Goal: Ask a question: Seek information or help from site administrators or community

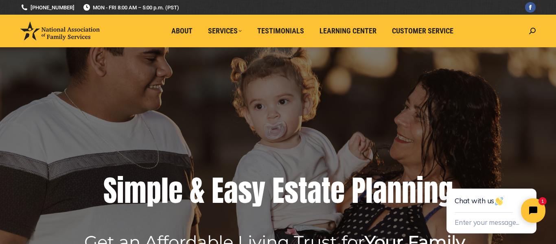
click at [545, 170] on html "Chat with us Enter your message... 1" at bounding box center [492, 202] width 128 height 81
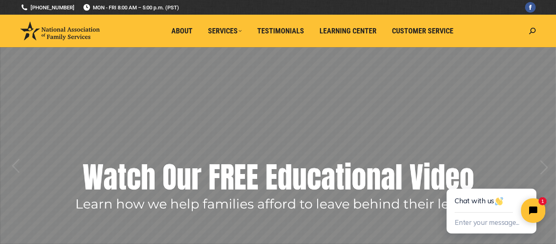
drag, startPoint x: 973, startPoint y: 321, endPoint x: 542, endPoint y: 167, distance: 457.4
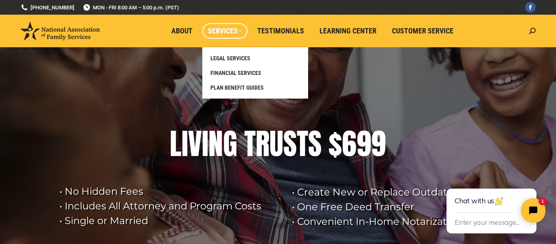
click at [225, 35] on span "Services" at bounding box center [225, 30] width 34 height 9
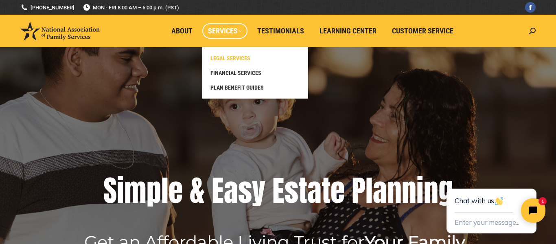
click at [235, 61] on span "LEGAL SERVICES" at bounding box center [230, 58] width 40 height 7
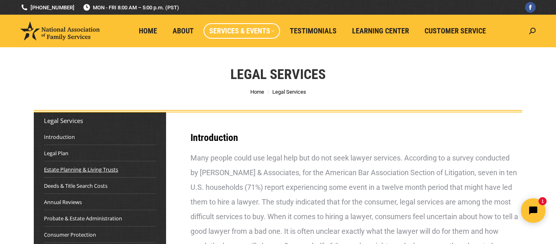
click at [84, 171] on link "Estate Planning & Living Trusts" at bounding box center [81, 169] width 74 height 8
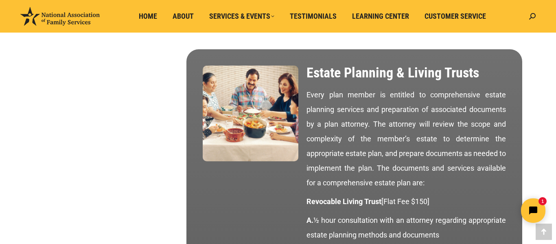
scroll to position [714, 0]
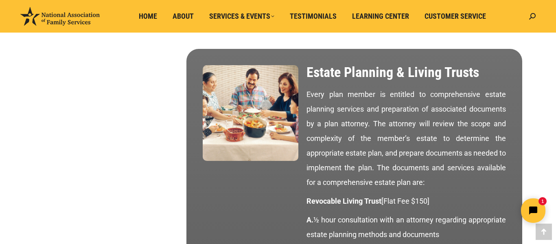
click at [145, 21] on link "Home" at bounding box center [148, 16] width 30 height 15
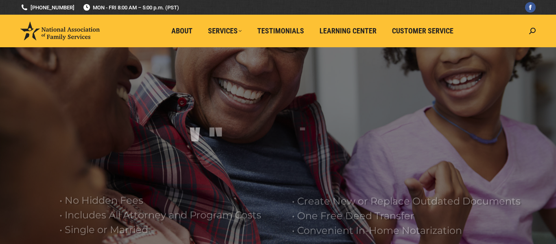
click at [142, 22] on ul "About Services LEGAL SERVICES FINANCIAL SERVICES PLAN BENEFIT GUIDES Testimonia…" at bounding box center [314, 31] width 421 height 33
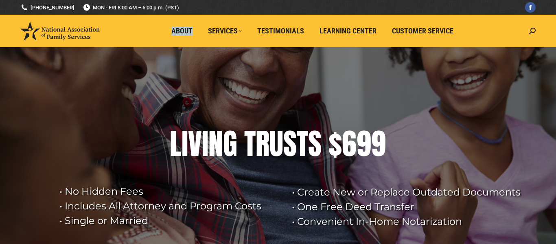
click at [142, 22] on ul "About Services LEGAL SERVICES FINANCIAL SERVICES PLAN BENEFIT GUIDES Testimonia…" at bounding box center [314, 31] width 421 height 33
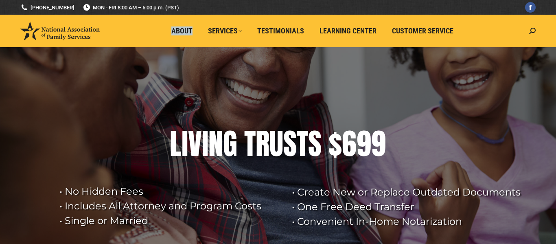
click at [142, 22] on ul "About Services LEGAL SERVICES FINANCIAL SERVICES PLAN BENEFIT GUIDES Testimonia…" at bounding box center [314, 31] width 421 height 33
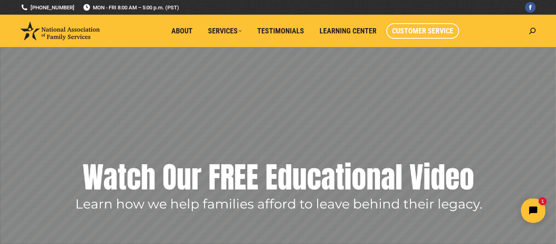
click at [425, 35] on link "Customer Service" at bounding box center [422, 30] width 73 height 15
click at [425, 33] on span "Customer Service" at bounding box center [422, 30] width 61 height 9
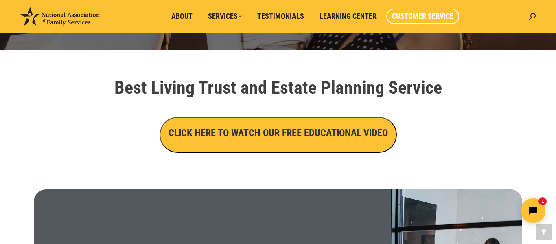
scroll to position [277, 0]
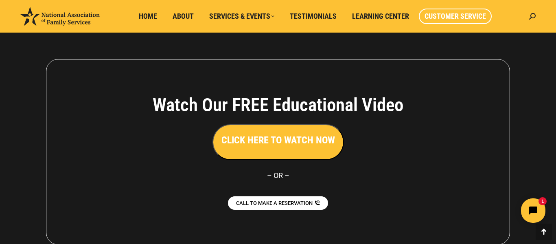
scroll to position [765, 0]
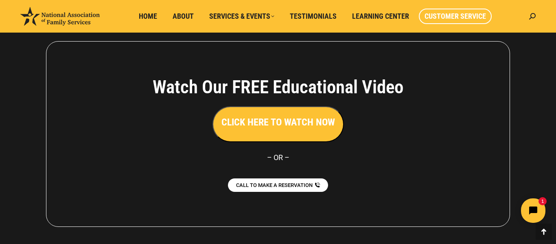
click at [277, 129] on button "CLICK HERE TO WATCH NOW" at bounding box center [277, 124] width 131 height 36
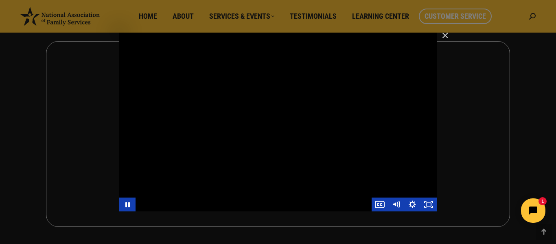
click at [286, 129] on div "Main Video - Full Webinar (Emma) Landon V1.4" at bounding box center [277, 122] width 317 height 179
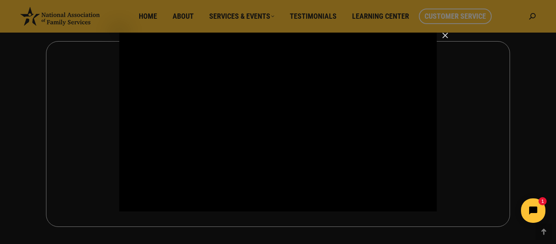
click at [286, 129] on div "Main Video - Full Webinar (Emma) Landon V1.4" at bounding box center [277, 122] width 317 height 179
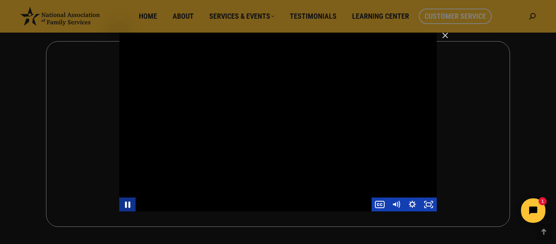
click at [129, 207] on icon "Pause" at bounding box center [127, 204] width 5 height 7
click at [196, 195] on div "Main Video - Full Webinar (Emma) Landon V1.4" at bounding box center [277, 122] width 317 height 179
click at [282, 204] on div "Main Video - Full Webinar (Emma) Landon V1.4" at bounding box center [254, 204] width 236 height 14
click at [267, 204] on div "Main Video - Full Webinar (Emma) Landon V1.4" at bounding box center [254, 204] width 236 height 14
click at [256, 206] on div "Main Video - Full Webinar (Emma) Landon V1.4" at bounding box center [254, 204] width 236 height 14
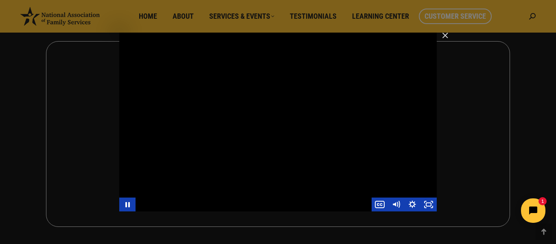
click at [256, 206] on div "Main Video - Full Webinar (Emma) Landon V1.4" at bounding box center [254, 204] width 236 height 14
click at [240, 204] on div "Main Video - Full Webinar (Emma) Landon V1.4" at bounding box center [254, 204] width 236 height 14
click at [201, 201] on div "Main Video - Full Webinar (Emma) Landon V1.4" at bounding box center [254, 204] width 236 height 14
click at [200, 203] on div "Main Video - Full Webinar (Emma) Landon V1.4" at bounding box center [254, 204] width 236 height 14
click at [192, 201] on div "Main Video - Full Webinar (Emma) Landon V1.4" at bounding box center [254, 204] width 236 height 14
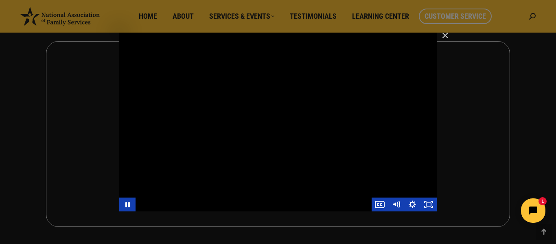
click at [192, 201] on div "Main Video - Full Webinar (Emma) Landon V1.4" at bounding box center [254, 204] width 236 height 14
click at [127, 207] on icon "Pause" at bounding box center [128, 204] width 20 height 17
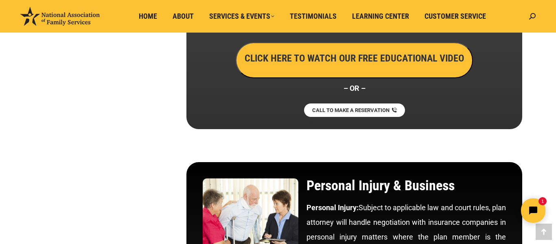
scroll to position [4117, 0]
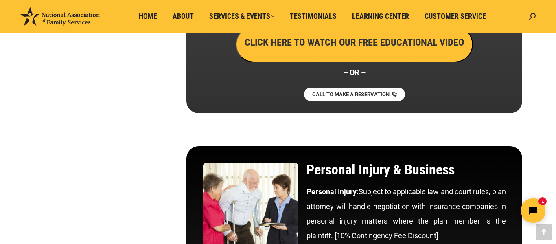
click at [264, 51] on button "CLICK HERE TO WATCH OUR FREE EDUCATIONAL VIDEO" at bounding box center [354, 44] width 237 height 36
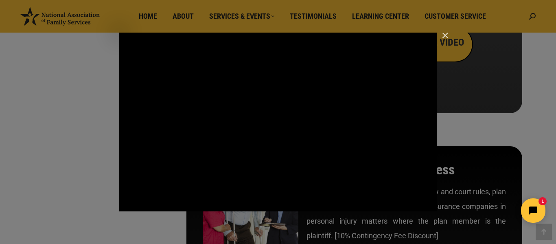
click at [119, 33] on button "Pause: Main Video - Full Webinar (Emma) Landon V1.4" at bounding box center [119, 33] width 0 height 0
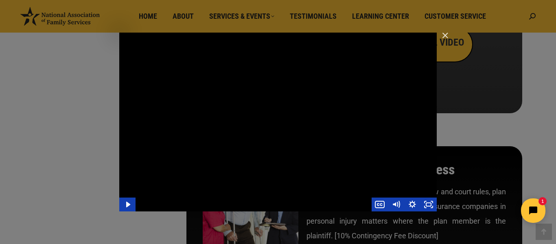
click at [358, 162] on div "Main Video - Full Webinar (Emma) Landon V1.4" at bounding box center [277, 122] width 317 height 179
click at [298, 139] on div "Main Video - Full Webinar (Emma) Landon V1.4" at bounding box center [277, 122] width 317 height 179
click at [298, 188] on div "Main Video - Full Webinar (Emma) Landon V1.4" at bounding box center [277, 122] width 317 height 179
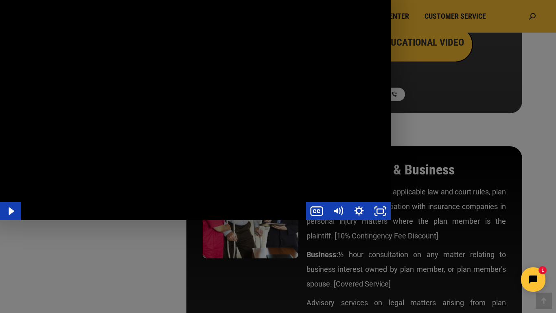
click at [298, 188] on div "Main Video - Full Webinar (Emma) Landon V1.4" at bounding box center [195, 110] width 391 height 220
click at [298, 196] on div "Main Video - Full Webinar (Emma) Landon V1.4" at bounding box center [195, 110] width 391 height 220
click at [298, 147] on div "Main Video - Full Webinar (Emma) Landon V1.4" at bounding box center [195, 110] width 391 height 220
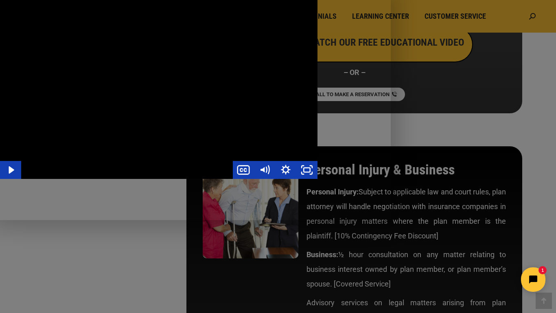
click at [298, 147] on div "Main Video - Full Webinar (Emma) Landon V1.4" at bounding box center [158, 89] width 317 height 179
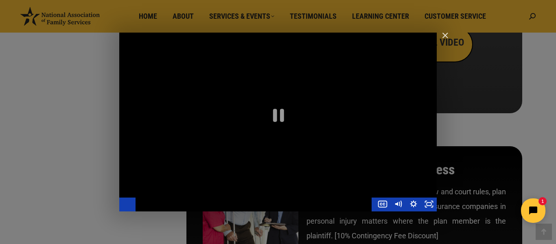
click at [298, 196] on div "Main Video - Full Webinar (Emma) Landon V1.4" at bounding box center [277, 122] width 317 height 179
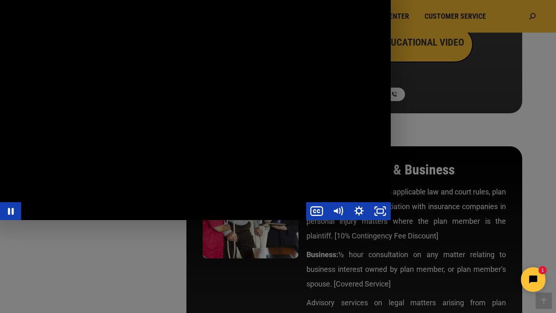
click at [350, 30] on div "Main Video - Full Webinar (Emma) Landon V1.4" at bounding box center [195, 110] width 391 height 220
drag, startPoint x: 139, startPoint y: 159, endPoint x: 94, endPoint y: 155, distance: 44.9
click at [94, 155] on div "Main Video - Full Webinar (Emma) Landon V1.4" at bounding box center [195, 110] width 391 height 220
click at [24, 72] on div "Main Video - Full Webinar (Emma) Landon V1.4" at bounding box center [195, 110] width 391 height 220
click at [391, 68] on div "Main Video - Full Webinar (Emma) Landon V1.4" at bounding box center [195, 110] width 391 height 220
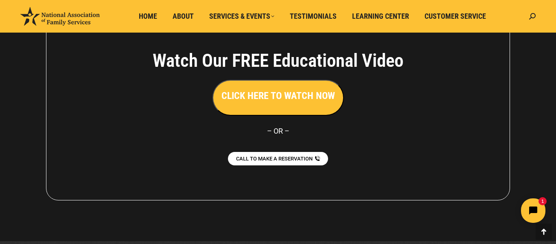
scroll to position [4632, 0]
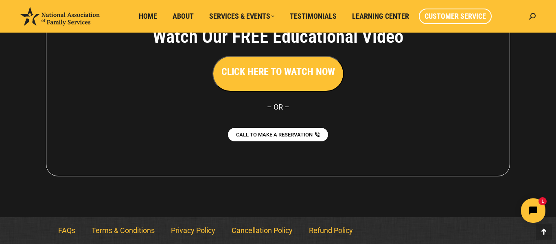
click at [458, 15] on span "Customer Service" at bounding box center [455, 16] width 61 height 9
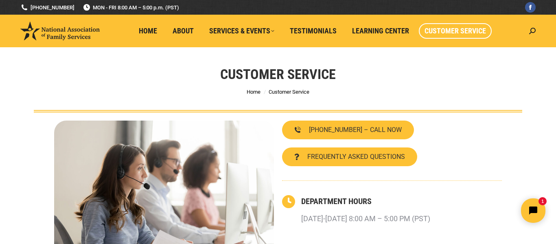
click at [462, 19] on li "Customer Service" at bounding box center [457, 31] width 77 height 33
click at [462, 22] on li "Customer Service" at bounding box center [457, 31] width 77 height 33
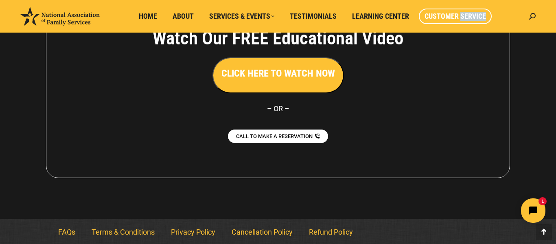
scroll to position [816, 0]
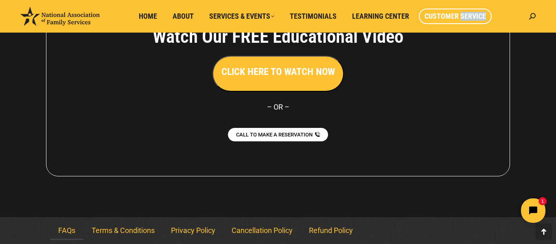
click at [70, 233] on link "FAQs" at bounding box center [66, 230] width 33 height 19
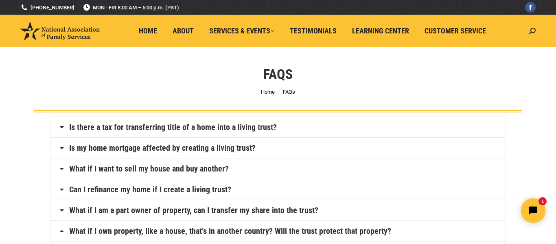
click at [146, 191] on link "Can I refinance my home if I create a living trust?" at bounding box center [150, 189] width 162 height 8
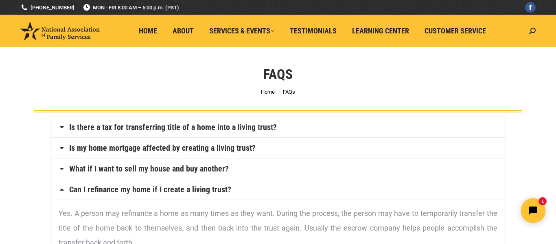
click at [146, 191] on link "Can I refinance my home if I create a living trust?" at bounding box center [150, 189] width 162 height 8
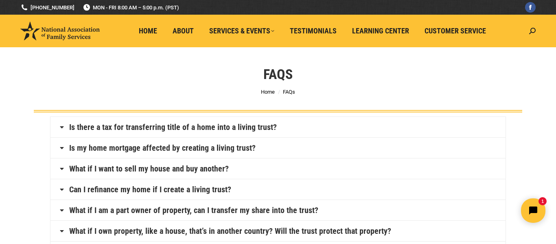
click at [148, 188] on link "Can I refinance my home if I create a living trust?" at bounding box center [150, 189] width 162 height 8
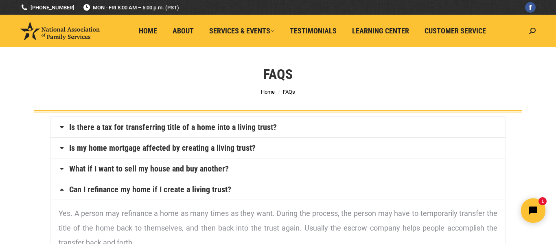
click at [148, 187] on link "Can I refinance my home if I create a living trust?" at bounding box center [150, 189] width 162 height 8
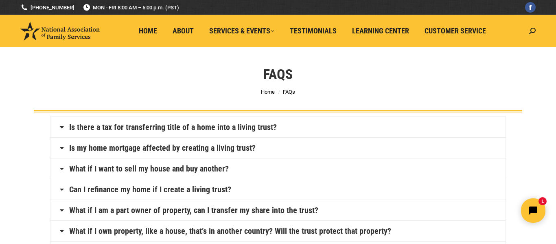
click at [148, 187] on link "Can I refinance my home if I create a living trust?" at bounding box center [150, 189] width 162 height 8
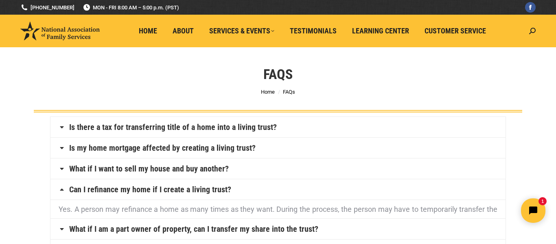
click at [148, 187] on link "Can I refinance my home if I create a living trust?" at bounding box center [150, 189] width 162 height 8
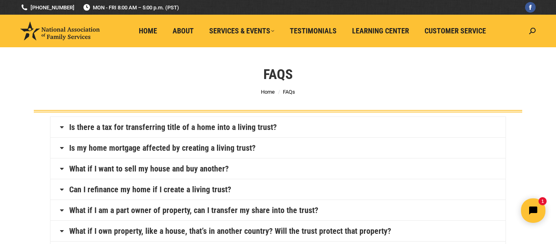
click at [146, 185] on link "Can I refinance my home if I create a living trust?" at bounding box center [150, 189] width 162 height 8
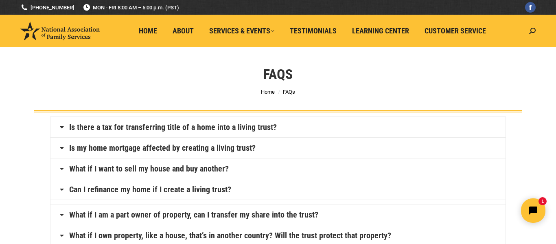
click at [146, 185] on link "Can I refinance my home if I create a living trust?" at bounding box center [150, 189] width 162 height 8
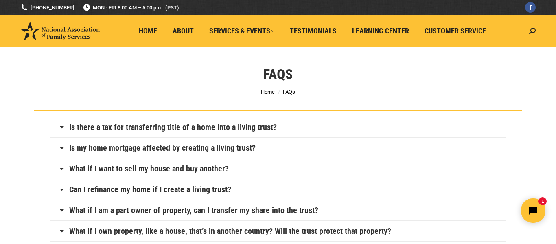
click at [146, 182] on h4 "Can I refinance my home if I create a living trust?" at bounding box center [277, 189] width 455 height 20
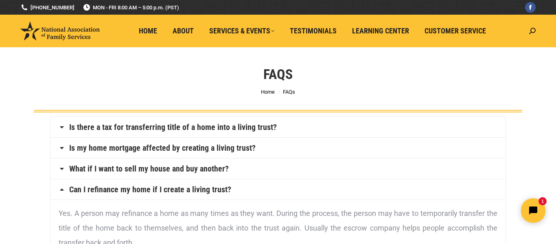
click at [154, 153] on h4 "Is my home mortgage affected by creating a living trust?" at bounding box center [277, 148] width 455 height 20
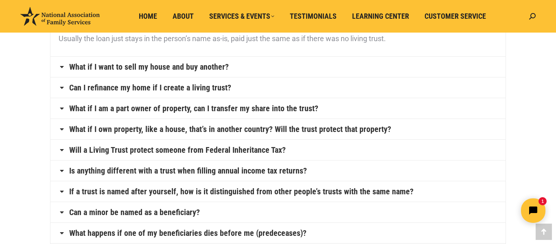
scroll to position [163, 0]
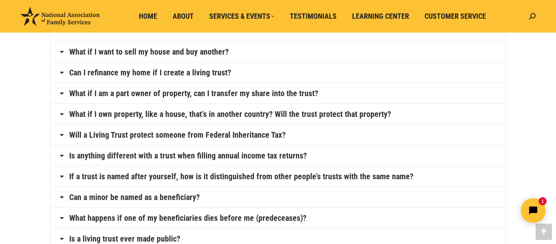
click at [137, 136] on link "Will a Living Trust protect someone from Federal Inheritance Tax?" at bounding box center [177, 135] width 217 height 8
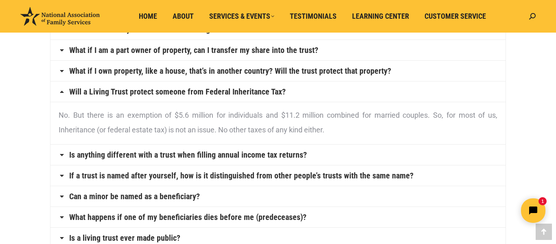
scroll to position [159, 0]
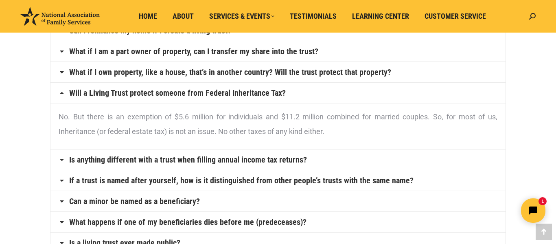
click at [148, 134] on p "No. But there is an exemption of $5.6 million for individuals and $11.2 million…" at bounding box center [278, 123] width 439 height 29
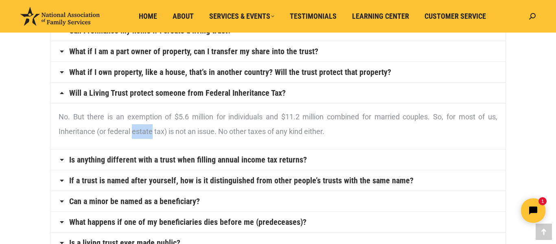
click at [148, 135] on p "No. But there is an exemption of $5.6 million for individuals and $11.2 million…" at bounding box center [278, 123] width 439 height 29
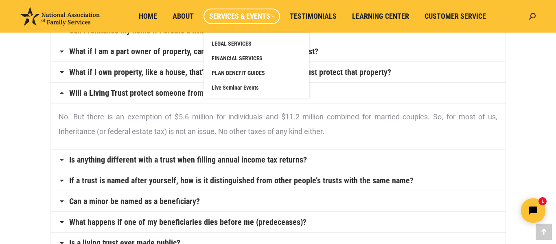
click at [250, 18] on span "Services & Events" at bounding box center [241, 16] width 65 height 9
click at [255, 22] on link "Services & Events" at bounding box center [242, 16] width 77 height 15
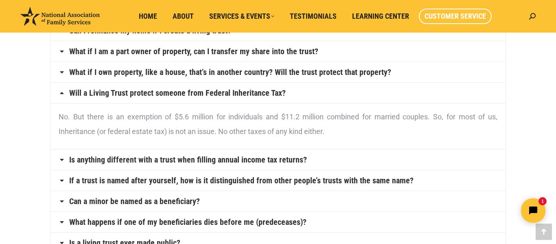
click at [431, 19] on span "Customer Service" at bounding box center [455, 16] width 61 height 9
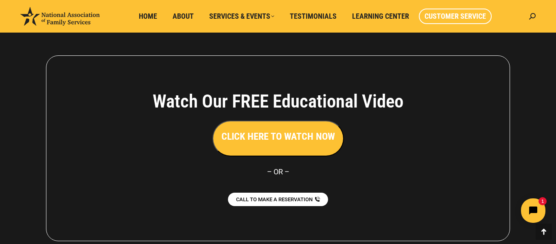
scroll to position [781, 0]
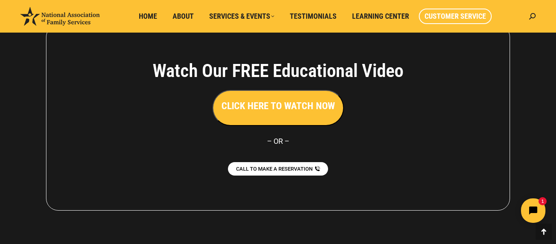
click at [283, 114] on button "CLICK HERE TO WATCH NOW" at bounding box center [277, 108] width 131 height 36
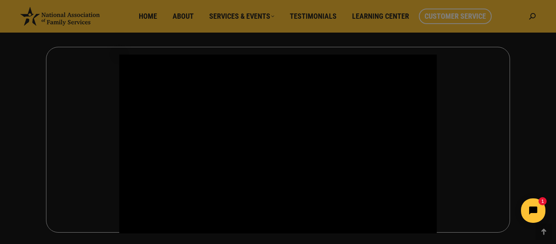
scroll to position [792, 0]
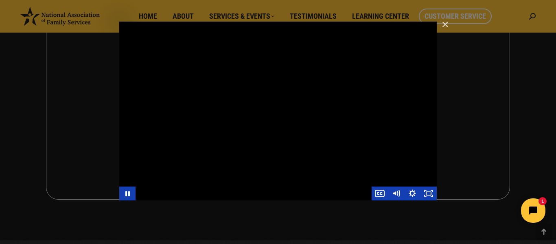
click at [251, 184] on div "Main Video - Full Webinar (Emma) Landon V1.4" at bounding box center [277, 111] width 317 height 179
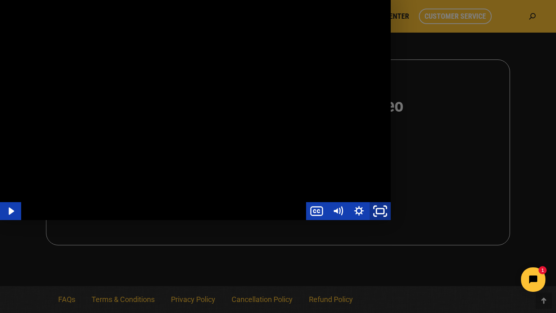
click at [393, 222] on icon "Unfullscreen" at bounding box center [380, 211] width 25 height 22
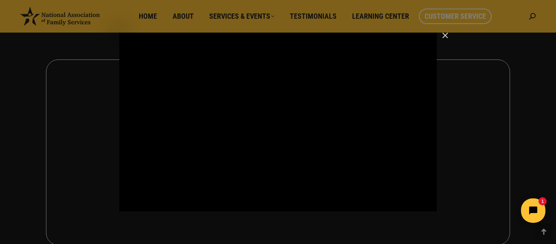
click at [538, 227] on html "1" at bounding box center [482, 210] width 140 height 38
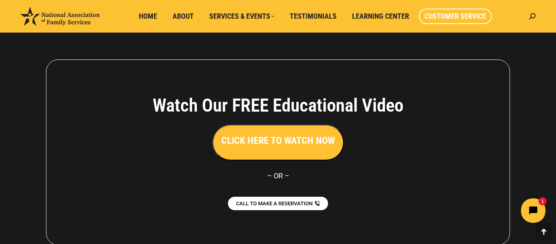
click at [153, 16] on span "Home" at bounding box center [148, 16] width 18 height 9
click at [176, 17] on span "About" at bounding box center [183, 16] width 21 height 9
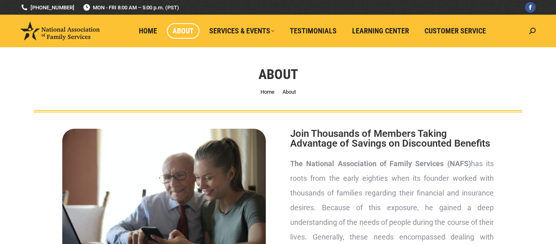
click at [184, 21] on li "About" at bounding box center [185, 31] width 37 height 33
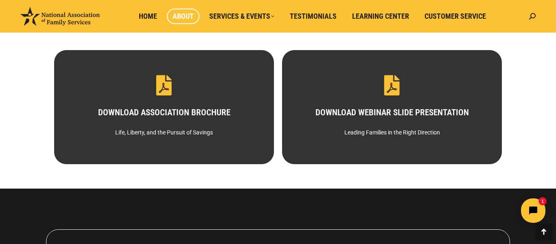
scroll to position [456, 0]
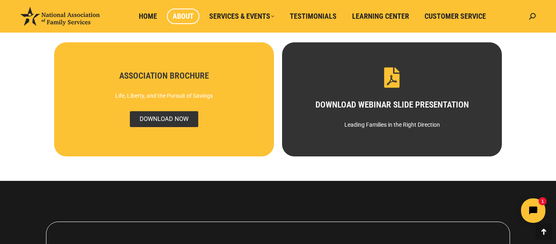
click at [151, 120] on span "DOWNLOAD NOW" at bounding box center [164, 119] width 68 height 16
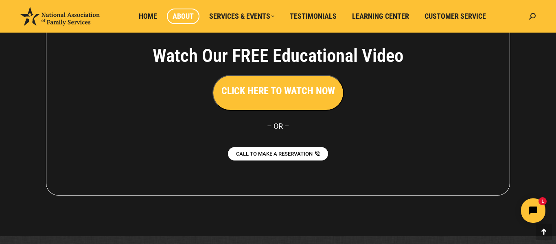
scroll to position [687, 0]
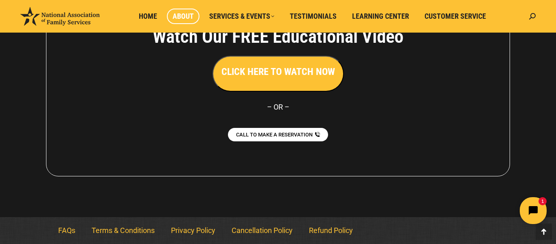
click at [532, 210] on icon "Open chat widget" at bounding box center [538, 210] width 13 height 13
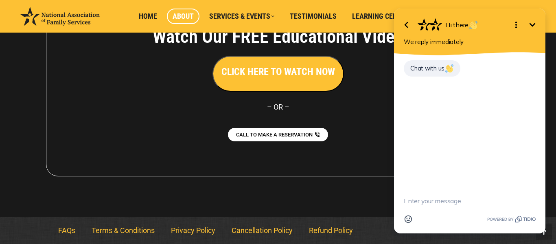
click at [531, 210] on textarea "New message" at bounding box center [470, 200] width 132 height 21
click at [530, 210] on textarea "New message" at bounding box center [470, 200] width 132 height 21
click at [530, 210] on div "I Send Shortcut" at bounding box center [470, 200] width 132 height 21
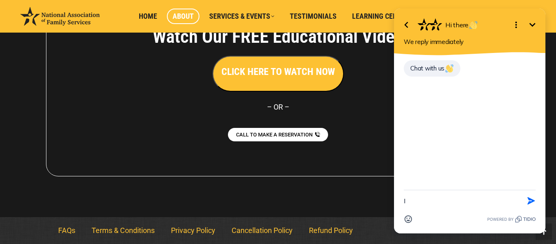
click at [530, 210] on div "I Send Shortcut" at bounding box center [470, 200] width 132 height 21
click at [407, 205] on textarea "I" at bounding box center [460, 200] width 112 height 21
click at [541, 204] on div "I Send Shortcut Emoji" at bounding box center [469, 212] width 151 height 44
click at [405, 204] on textarea "I" at bounding box center [460, 200] width 112 height 21
click at [396, 230] on div "I Send Shortcut Emoji" at bounding box center [469, 212] width 151 height 44
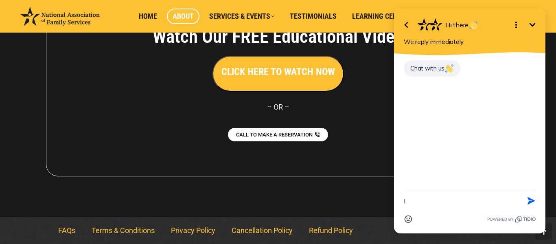
click at [412, 203] on textarea "I" at bounding box center [460, 200] width 112 height 21
click at [431, 136] on div "Chat with us" at bounding box center [469, 122] width 151 height 134
click at [447, 204] on textarea "I want to fill in" at bounding box center [460, 200] width 112 height 21
click at [389, 243] on div "FAQs Terms & Conditions Privacy Policy Cancellation Policy Refund Policy FAQs T…" at bounding box center [278, 230] width 464 height 27
click at [389, 233] on html "Go back Hi there Minimize Open options We reply immediately Chat with us I want…" at bounding box center [469, 122] width 173 height 244
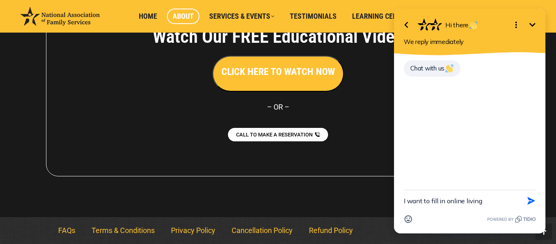
click at [484, 208] on textarea "I want to fill in online living" at bounding box center [460, 200] width 112 height 21
click at [468, 59] on icon at bounding box center [469, 55] width 155 height 10
click at [493, 199] on textarea "I want to fill in online living tru" at bounding box center [460, 200] width 112 height 21
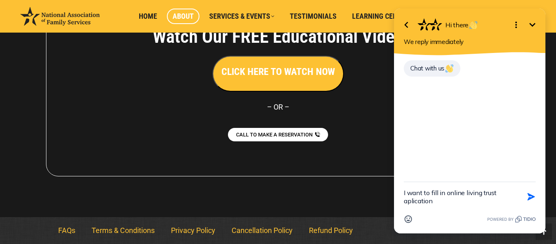
click at [418, 203] on textarea "I want to fill in online living trust aplication" at bounding box center [460, 196] width 112 height 29
click at [409, 202] on textarea "I want to fill in online living trust aplication" at bounding box center [460, 196] width 112 height 29
click at [409, 201] on textarea "I want to fill in online living trust application" at bounding box center [460, 196] width 112 height 29
click at [438, 203] on textarea "I want to fill in online living trust application" at bounding box center [460, 196] width 112 height 29
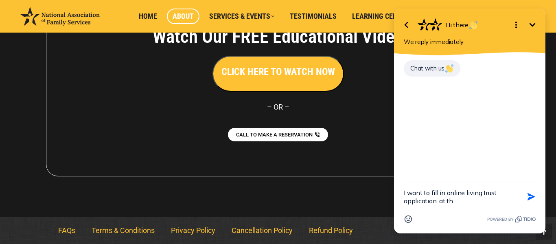
click at [440, 203] on textarea "I want to fill in online living trust application. at th" at bounding box center [460, 196] width 112 height 29
click at [447, 204] on textarea "I want to fill in online living trust application. e endeat th" at bounding box center [460, 196] width 112 height 29
click at [458, 206] on textarea "I want to fill in online living trust applicationdeat th" at bounding box center [460, 196] width 112 height 29
type textarea "I want to fill in online living trust application. at the webinar I couldnt acc…"
click at [533, 197] on icon "button" at bounding box center [531, 192] width 9 height 9
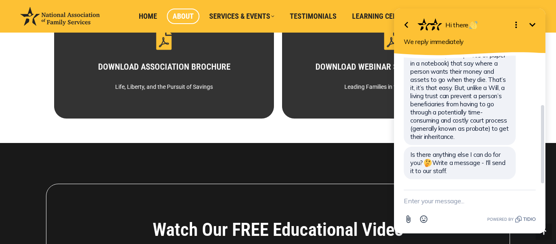
scroll to position [475, 0]
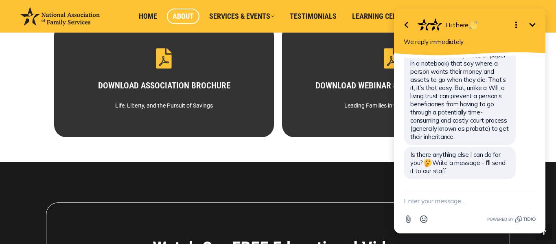
click at [534, 22] on icon "Minimize" at bounding box center [533, 25] width 10 height 10
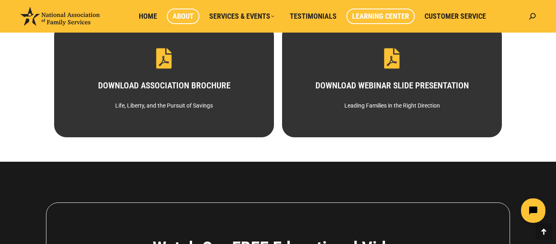
click at [373, 19] on span "Learning Center" at bounding box center [380, 16] width 57 height 9
click at [374, 18] on span "Learning Center" at bounding box center [380, 16] width 57 height 9
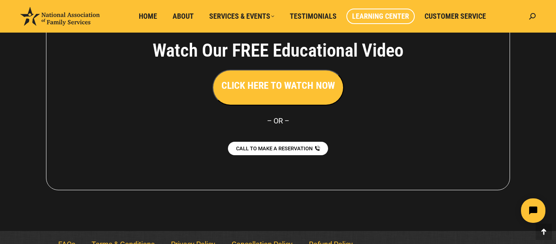
scroll to position [2287, 0]
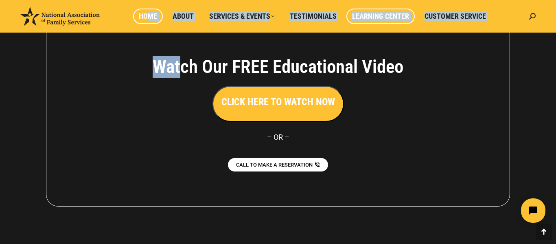
drag, startPoint x: 178, startPoint y: 39, endPoint x: 148, endPoint y: 15, distance: 38.0
click at [147, 16] on span "Home" at bounding box center [148, 16] width 18 height 9
click at [146, 18] on span "Home" at bounding box center [148, 16] width 18 height 9
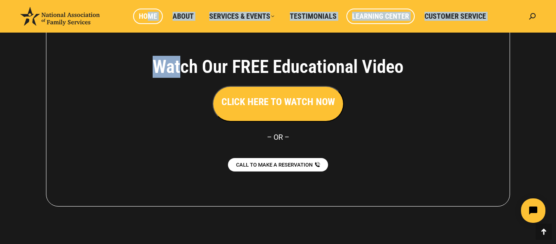
click at [146, 18] on span "Home" at bounding box center [148, 16] width 18 height 9
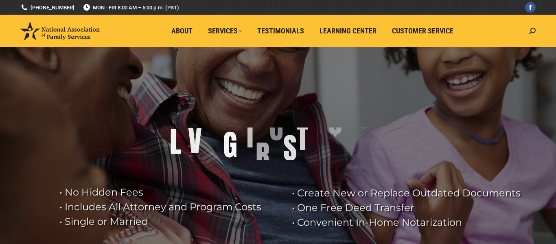
click at [162, 22] on ul "About Services LEGAL SERVICES FINANCIAL SERVICES PLAN BENEFIT GUIDES Testimonia…" at bounding box center [314, 31] width 421 height 33
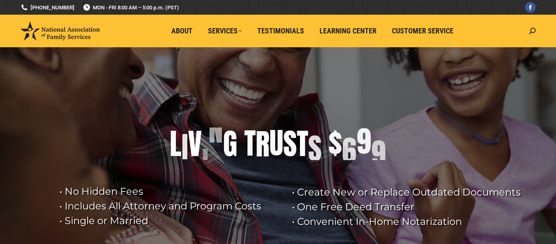
click at [162, 22] on ul "About Services LEGAL SERVICES FINANCIAL SERVICES PLAN BENEFIT GUIDES Testimonia…" at bounding box center [314, 31] width 421 height 33
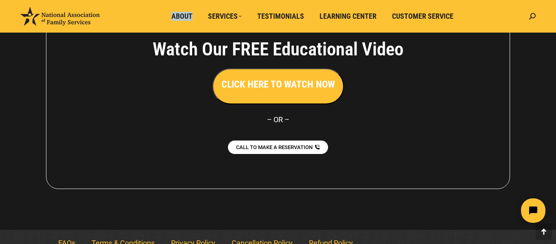
scroll to position [1894, 0]
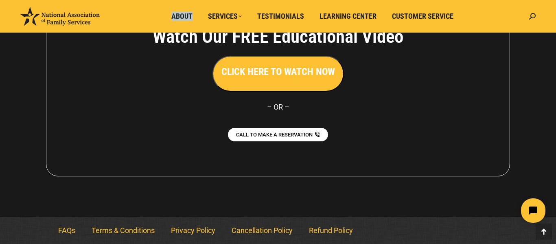
click at [273, 81] on button "CLICK HERE TO WATCH NOW" at bounding box center [277, 74] width 131 height 36
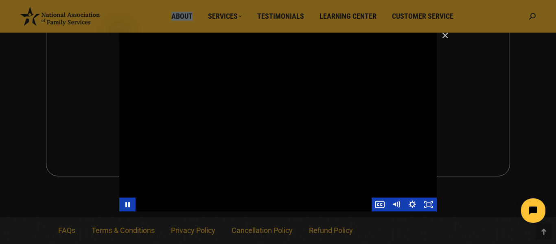
click at [279, 77] on div "Main Video - Full Webinar (Emma) Landon V1.4" at bounding box center [277, 122] width 317 height 179
click at [280, 81] on div "Main Video - Full Webinar (Emma) Landon V1.4" at bounding box center [277, 122] width 317 height 179
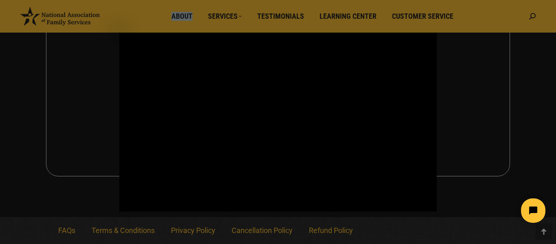
drag, startPoint x: 279, startPoint y: 80, endPoint x: 116, endPoint y: -42, distance: 203.2
